Goal: Task Accomplishment & Management: Manage account settings

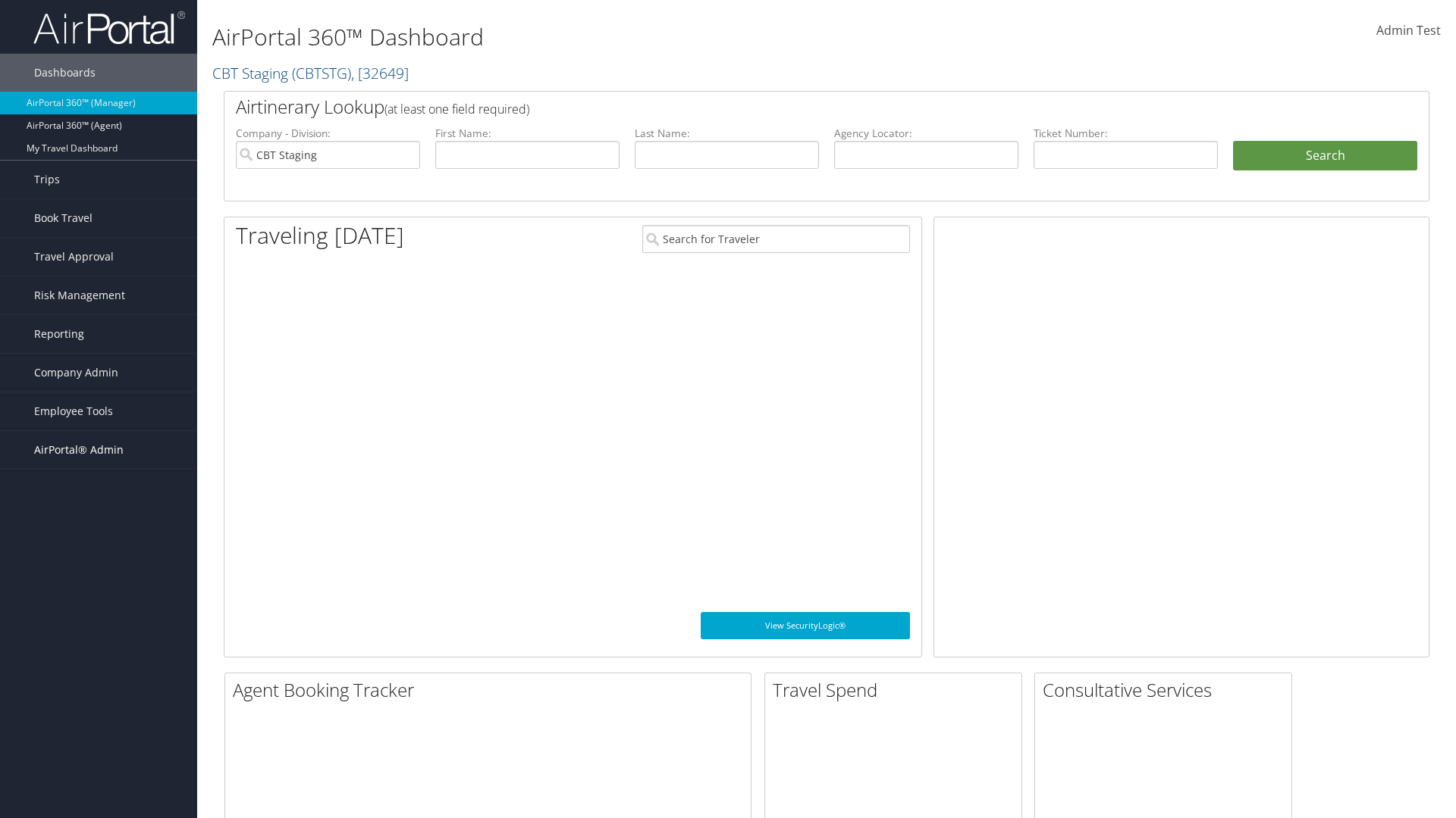
click at [99, 450] on span "AirPortal® Admin" at bounding box center [79, 450] width 90 height 38
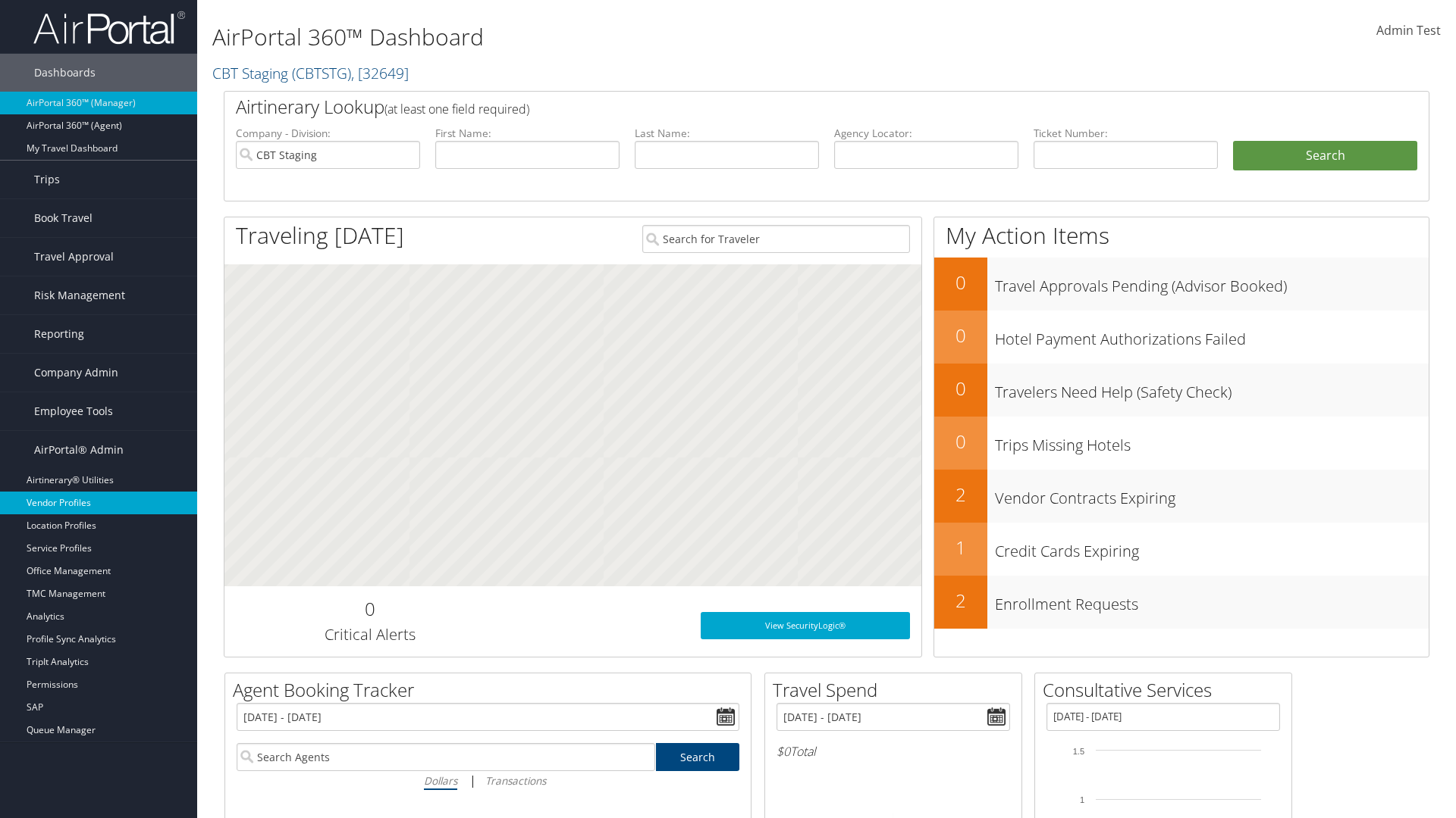
click at [99, 503] on link "Vendor Profiles" at bounding box center [99, 503] width 197 height 22
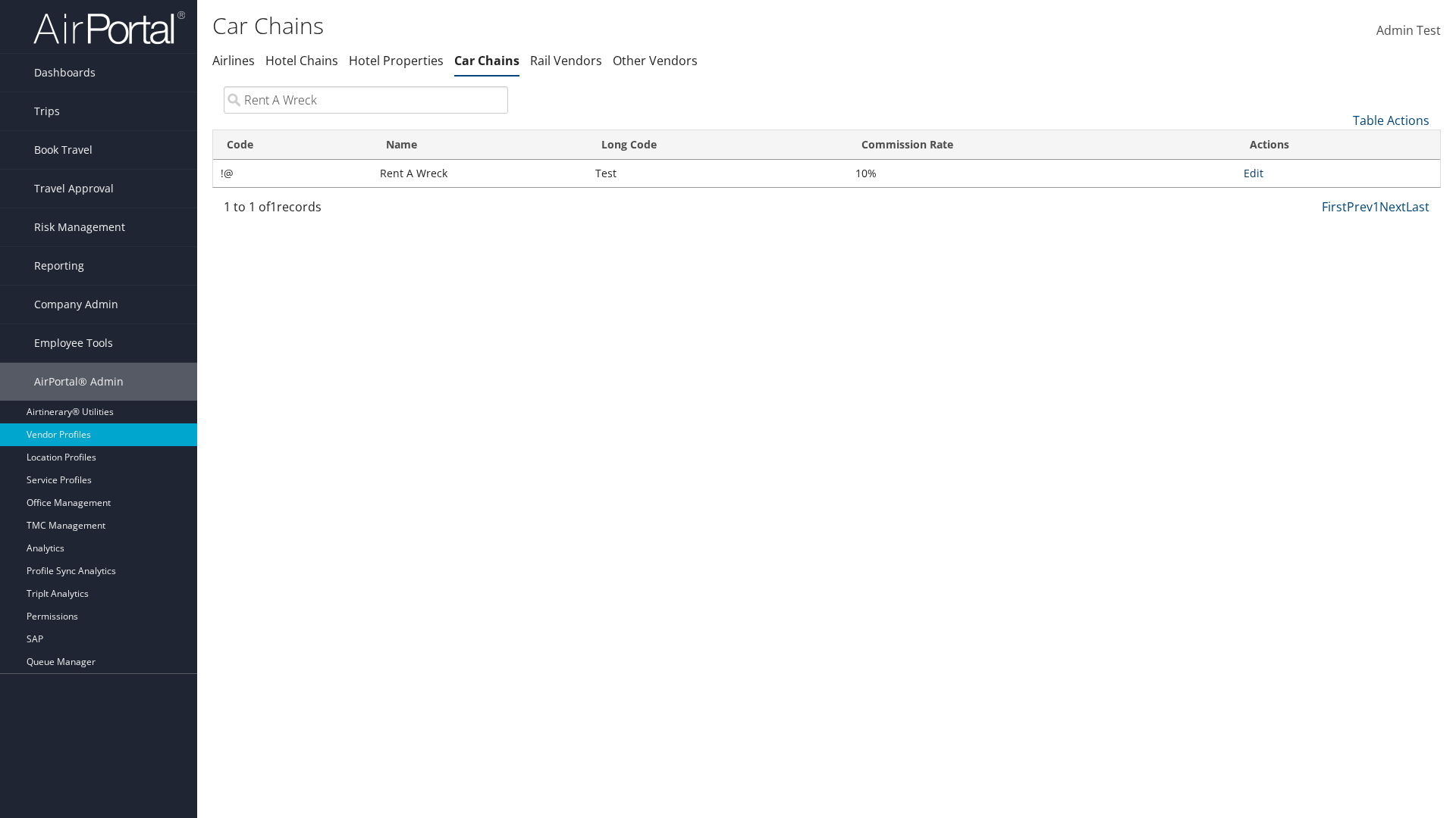
type input "Rent A Wreck"
click at [1252, 173] on link "Edit" at bounding box center [1253, 173] width 20 height 15
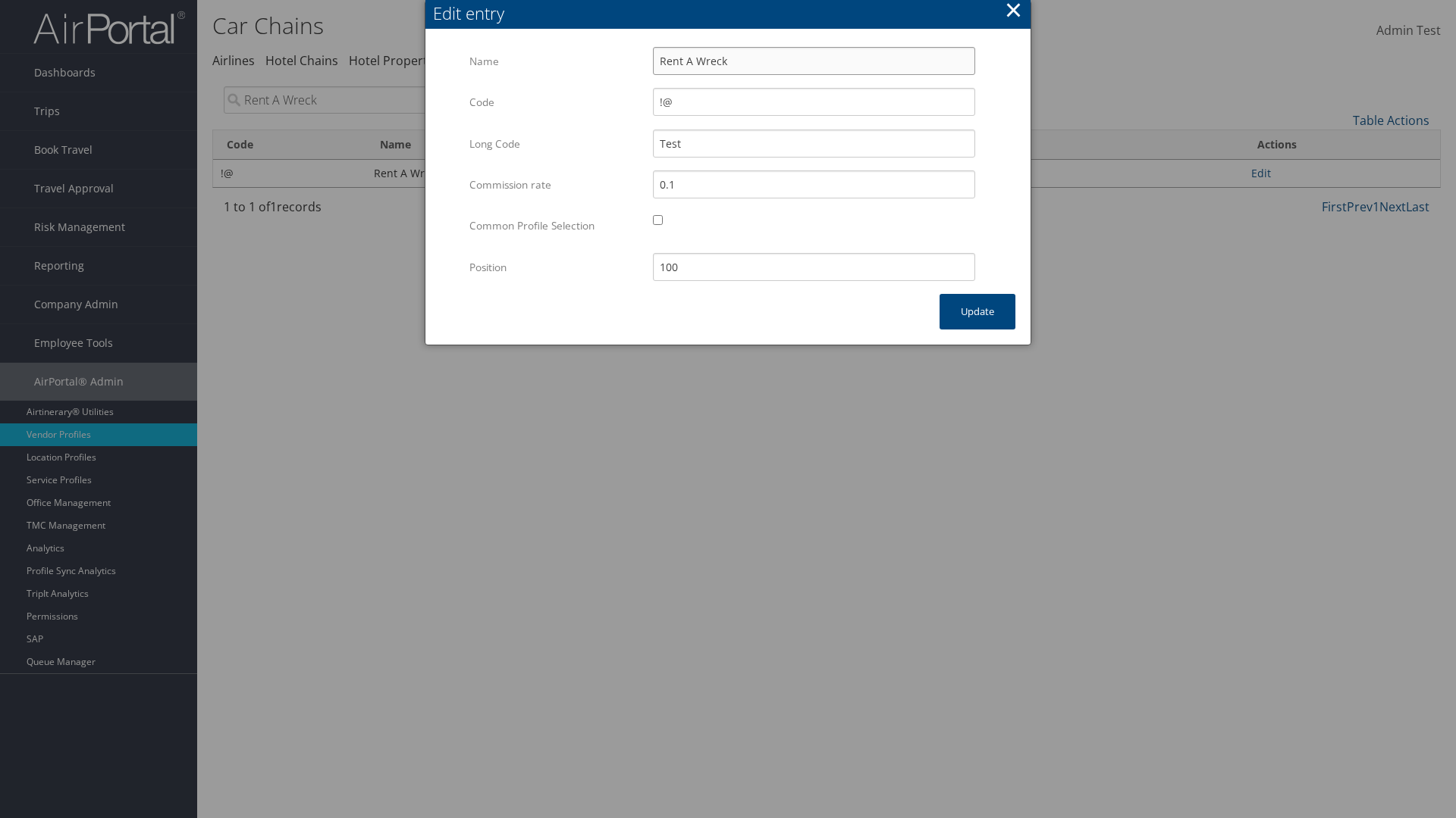
click at [813, 61] on input "Rent A Wreck" at bounding box center [813, 61] width 322 height 28
type input "Rent A Wreck"
click at [813, 143] on input "Test" at bounding box center [813, 143] width 322 height 28
type input "Test"
click at [978, 311] on button "Update" at bounding box center [978, 311] width 76 height 35
